Goal: Transaction & Acquisition: Purchase product/service

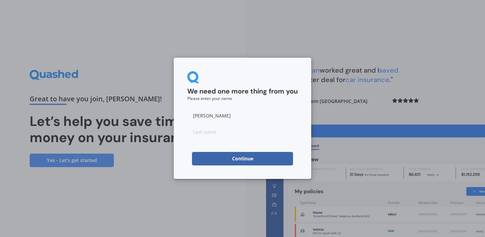
click at [224, 130] on input at bounding box center [242, 131] width 111 height 13
type input "Bond"
click at [235, 105] on form "We need one more thing from you Please enter your name [PERSON_NAME] Continue" at bounding box center [242, 118] width 111 height 94
click at [240, 157] on button "Continue" at bounding box center [242, 158] width 101 height 13
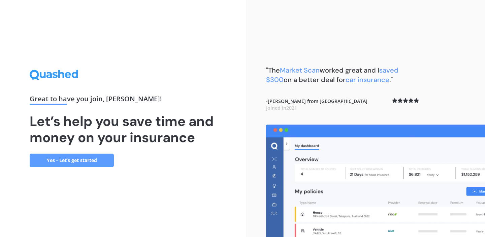
click at [95, 159] on link "Yes - Let’s get started" at bounding box center [72, 159] width 84 height 13
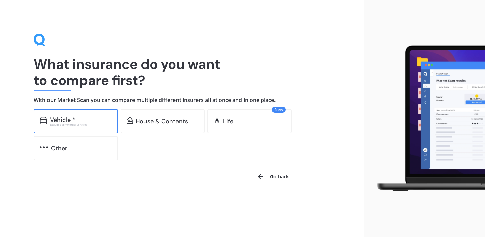
click at [97, 119] on div "Vehicle *" at bounding box center [81, 119] width 62 height 7
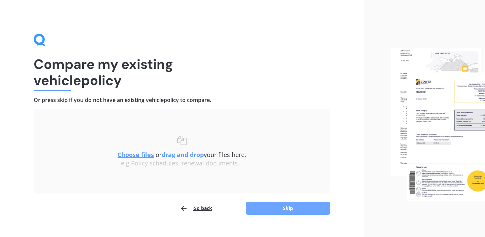
click at [287, 206] on button "Skip" at bounding box center [288, 208] width 84 height 13
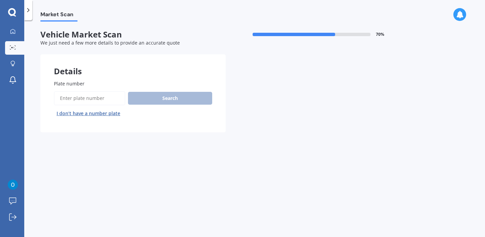
click at [107, 96] on input "Plate number" at bounding box center [89, 98] width 71 height 14
paste input "EMN553"
type input "EMN553"
click at [174, 96] on button "Search" at bounding box center [170, 98] width 84 height 13
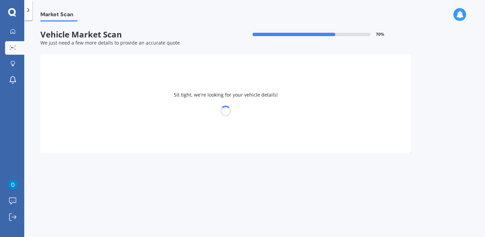
select select "TOYOTA"
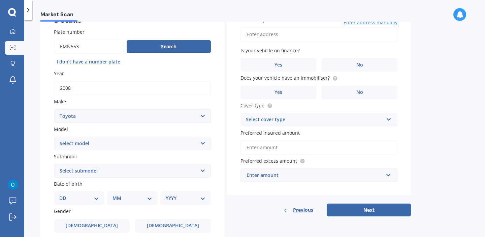
scroll to position [66, 0]
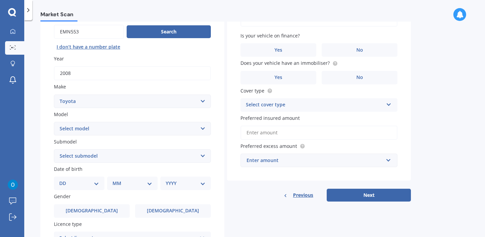
click at [191, 130] on select "Select model 4 Runner 86 [PERSON_NAME] Alphard Altezza Aqua Aristo Aurion Auris…" at bounding box center [132, 128] width 157 height 13
select select "RAV-4"
click at [106, 157] on select "Select submodel Diesel EV GX SUV 2.2/4WD/6AT Hybrid Hybrid 2WD Petrol" at bounding box center [132, 155] width 157 height 13
select select "GX SUV 2.2/4WD/6AT"
click at [94, 183] on select "DD 01 02 03 04 05 06 07 08 09 10 11 12 13 14 15 16 17 18 19 20 21 22 23 24 25 2…" at bounding box center [79, 182] width 40 height 7
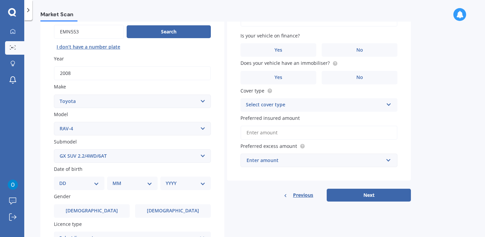
select select "19"
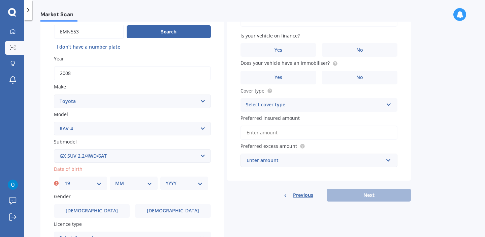
click at [143, 181] on select "MM 01 02 03 04 05 06 07 08 09 10 11 12" at bounding box center [133, 182] width 37 height 7
select select "06"
click at [186, 185] on select "YYYY 2025 2024 2023 2022 2021 2020 2019 2018 2017 2016 2015 2014 2013 2012 2011…" at bounding box center [184, 182] width 37 height 7
select select "1986"
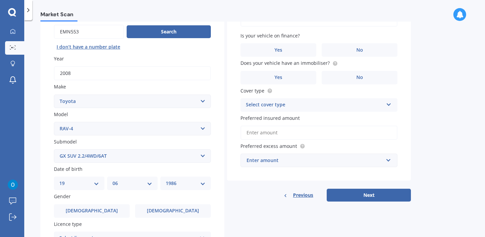
click at [227, 186] on div "Vehicle is parked at Enter address manually Is your vehicle on finance? Yes No …" at bounding box center [319, 95] width 184 height 214
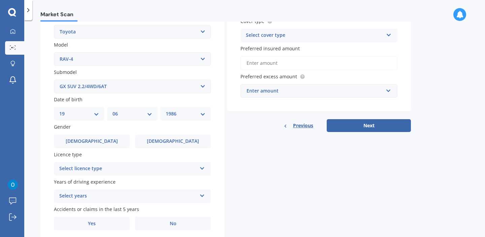
scroll to position [136, 0]
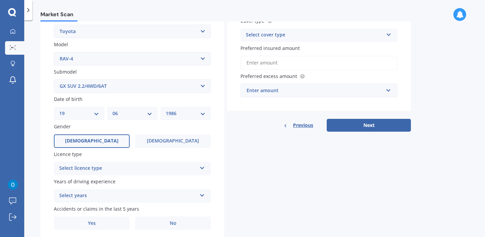
click at [89, 139] on span "[DEMOGRAPHIC_DATA]" at bounding box center [92, 141] width 54 height 6
click at [0, 0] on input "[DEMOGRAPHIC_DATA]" at bounding box center [0, 0] width 0 height 0
click at [113, 170] on div "Select licence type" at bounding box center [127, 168] width 137 height 8
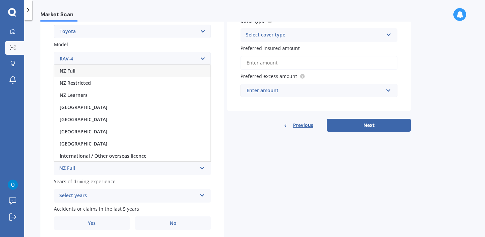
click at [83, 74] on div "NZ Full" at bounding box center [132, 71] width 156 height 12
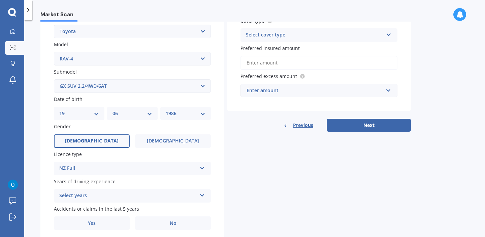
click at [120, 199] on div "Select years" at bounding box center [127, 195] width 137 height 8
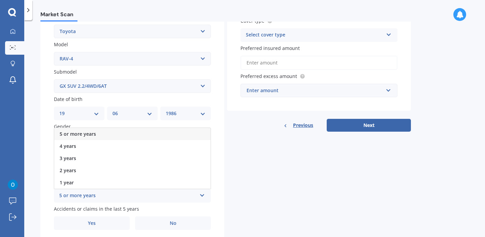
click at [102, 135] on div "5 or more years" at bounding box center [132, 134] width 156 height 12
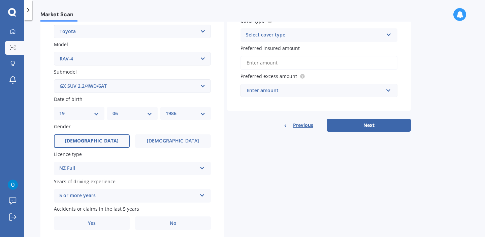
click at [236, 184] on div "Details Plate number Search I don’t have a number plate Year [DATE] Make Select…" at bounding box center [225, 80] width 371 height 325
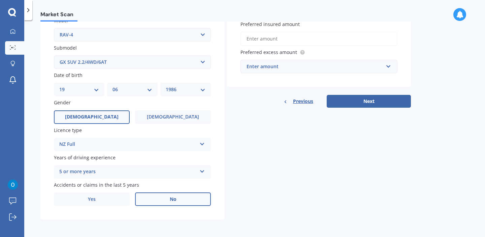
click at [178, 202] on label "No" at bounding box center [173, 198] width 76 height 13
click at [0, 0] on input "No" at bounding box center [0, 0] width 0 height 0
click at [254, 168] on div "Details Plate number Search I don’t have a number plate Year [DATE] Make Select…" at bounding box center [225, 56] width 371 height 325
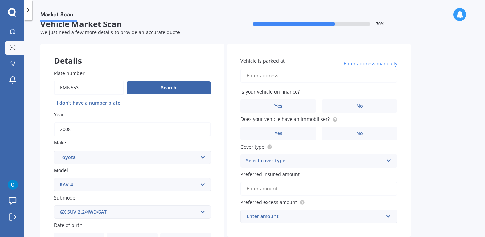
scroll to position [10, 0]
click at [265, 76] on input "Vehicle is parked at" at bounding box center [319, 76] width 157 height 14
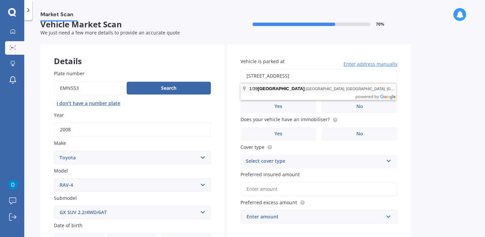
type input "[STREET_ADDRESS] 2012"
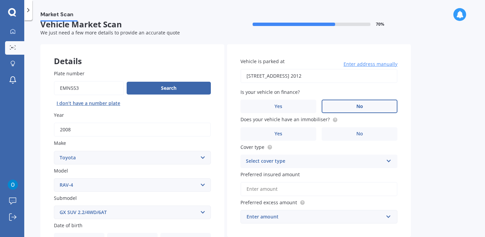
click at [343, 108] on label "No" at bounding box center [360, 105] width 76 height 13
click at [0, 0] on input "No" at bounding box center [0, 0] width 0 height 0
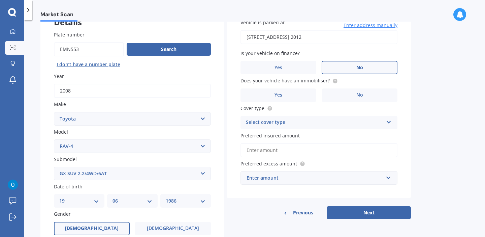
scroll to position [53, 0]
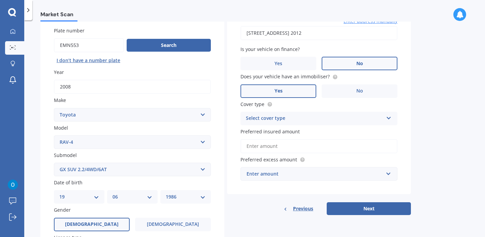
click at [280, 92] on span "Yes" at bounding box center [279, 91] width 8 height 6
click at [0, 0] on input "Yes" at bounding box center [0, 0] width 0 height 0
click at [278, 120] on div "Select cover type" at bounding box center [314, 118] width 137 height 8
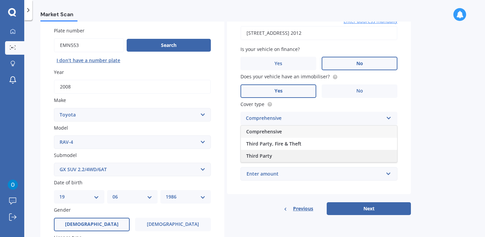
click at [268, 157] on span "Third Party" at bounding box center [259, 155] width 26 height 6
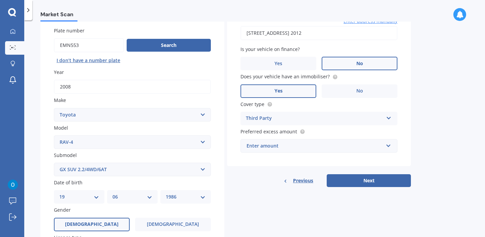
click at [287, 147] on div "Enter amount" at bounding box center [315, 145] width 137 height 7
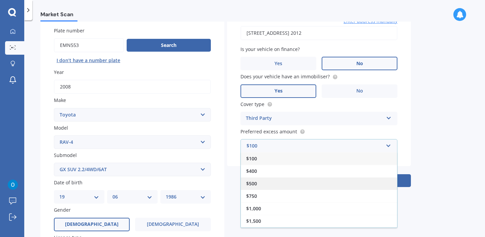
click at [263, 180] on div "$500" at bounding box center [319, 183] width 156 height 12
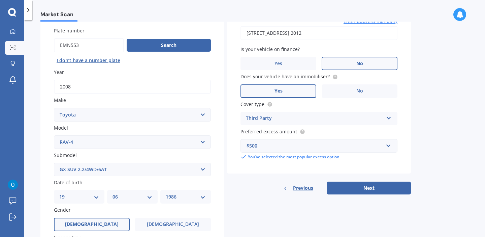
click at [443, 142] on div "Market Scan Vehicle Market Scan 70 % We just need a few more details to provide…" at bounding box center [254, 130] width 461 height 216
click at [366, 190] on button "Next" at bounding box center [369, 187] width 84 height 13
select select "19"
select select "06"
select select "1986"
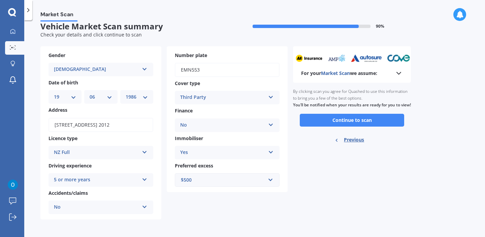
scroll to position [0, 0]
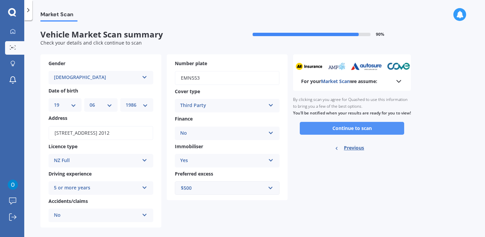
click at [369, 134] on button "Continue to scan" at bounding box center [352, 128] width 104 height 13
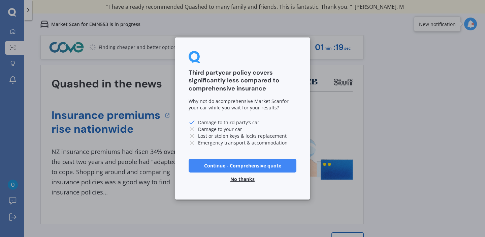
click at [237, 180] on button "No thanks" at bounding box center [242, 178] width 32 height 13
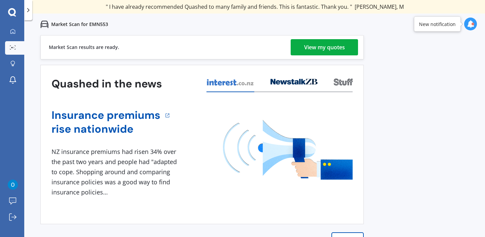
click at [336, 50] on div "View my quotes" at bounding box center [324, 47] width 41 height 16
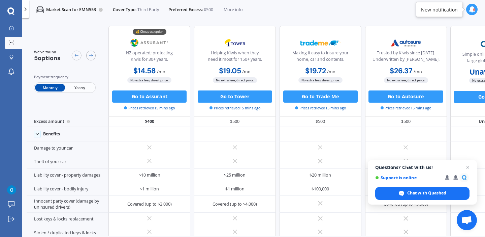
click at [85, 87] on span "Yearly" at bounding box center [80, 88] width 30 height 8
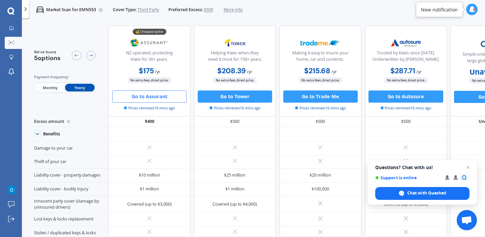
click at [146, 101] on button "Go to Assurant" at bounding box center [149, 96] width 74 height 12
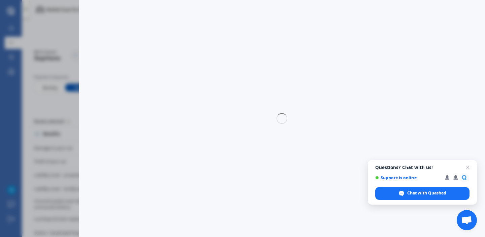
select select "Yearly"
click at [469, 168] on span "Open chat" at bounding box center [468, 167] width 8 height 8
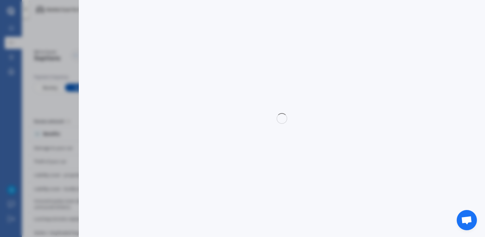
select select "3rd party"
select select "0"
select select "Howick / [GEOGRAPHIC_DATA] / Beachlands"
select select "TOYOTA"
select select "RAV-4"
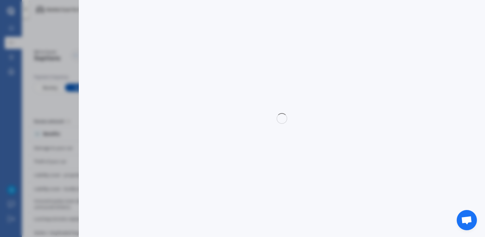
select select "GX SUV 2.2/4WD/6AT"
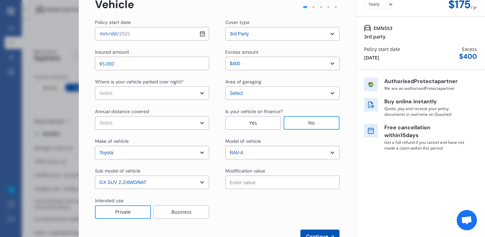
scroll to position [31, 0]
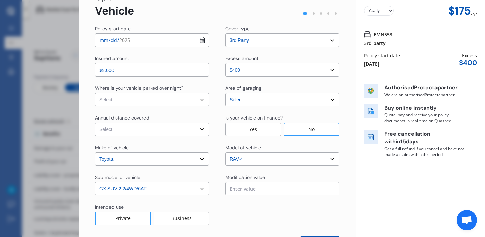
click at [161, 98] on select "Select In a garage On own property On street or road" at bounding box center [152, 99] width 114 height 13
select select "On own property"
click at [116, 130] on select "Select Low (less than 15,000km per year) Average (15,000-30,000km per year) Hig…" at bounding box center [152, 128] width 114 height 13
click at [214, 145] on div "Make of vehicle Select make AC ALFA ROMEO ASTON [PERSON_NAME] AUDI AUSTIN BEDFO…" at bounding box center [217, 155] width 245 height 22
click at [216, 209] on div "Intended use Private Business" at bounding box center [217, 214] width 245 height 22
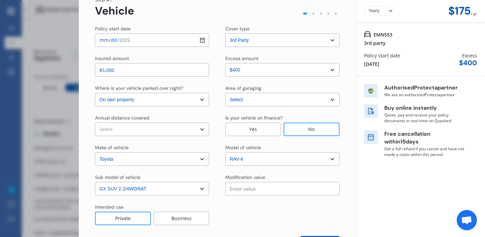
click at [227, 213] on div at bounding box center [282, 214] width 114 height 22
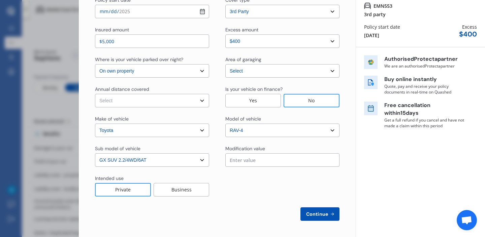
click at [313, 217] on button "Continue" at bounding box center [320, 213] width 39 height 13
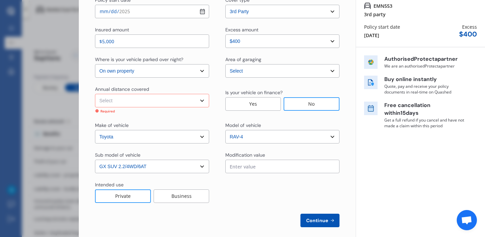
click at [158, 101] on select "Select Low (less than 15,000km per year) Average (15,000-30,000km per year) Hig…" at bounding box center [152, 100] width 114 height 13
select select "15000"
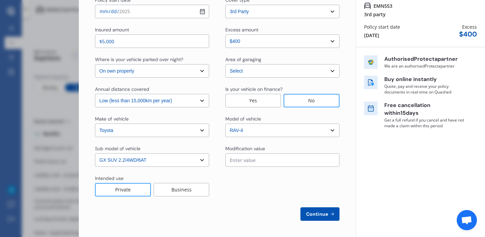
click at [251, 203] on div "Policy start date [DATE] Cover type Select cover type 3rd Party 3rd Party Fire …" at bounding box center [217, 109] width 245 height 224
click at [317, 217] on button "Continue" at bounding box center [320, 213] width 39 height 13
select select "Mr"
select select "19"
select select "06"
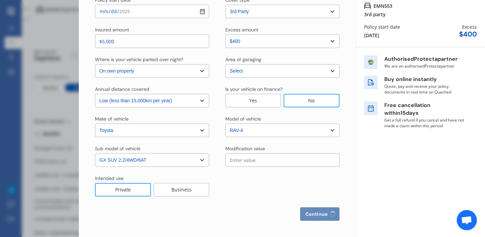
select select "1986"
select select "full"
select select "more than 4 years"
select select "[GEOGRAPHIC_DATA]"
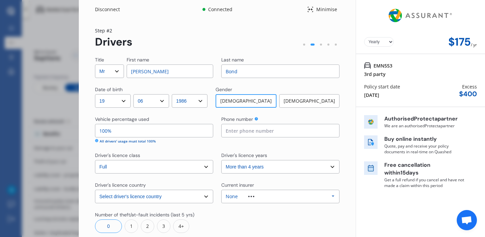
scroll to position [52, 0]
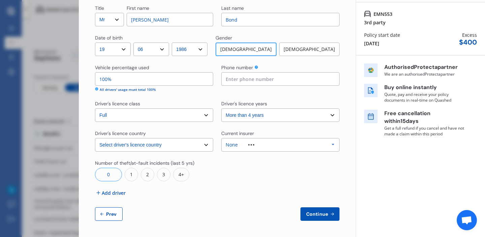
click at [109, 215] on span "Prev" at bounding box center [111, 213] width 13 height 5
select select "3rd party"
select select "0"
select select "On own property"
select select "Howick / [GEOGRAPHIC_DATA] / Beachlands"
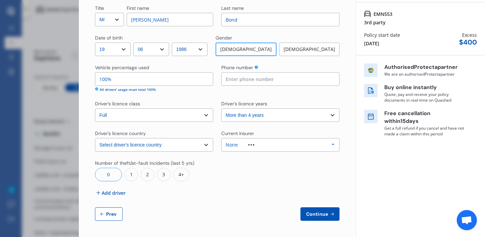
select select "15000"
select select "TOYOTA"
select select "RAV-4"
select select "GX SUV 2.2/4WD/6AT"
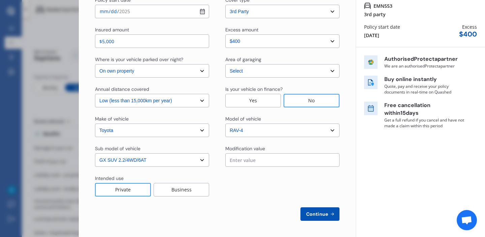
scroll to position [0, 0]
